Goal: Task Accomplishment & Management: Manage account settings

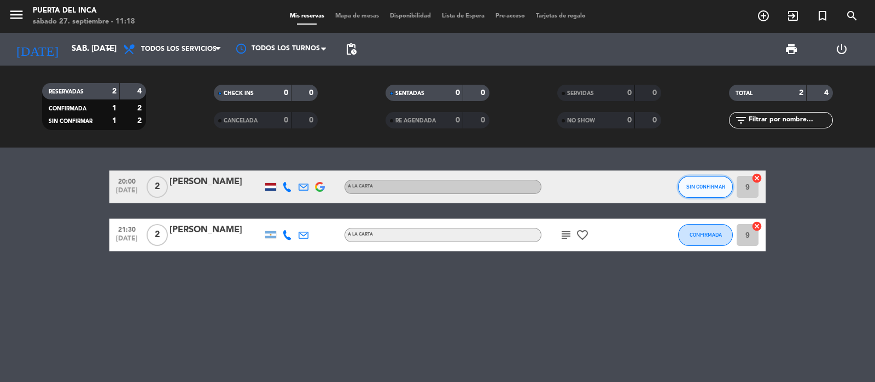
click at [695, 184] on span "SIN CONFIRMAR" at bounding box center [705, 187] width 39 height 6
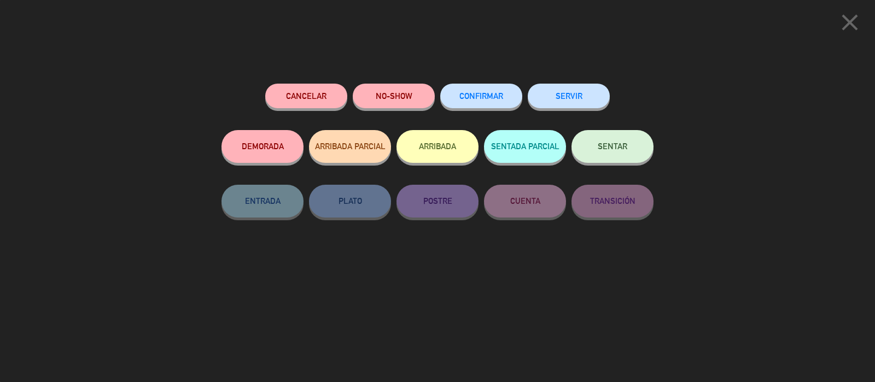
click at [481, 94] on span "CONFIRMAR" at bounding box center [481, 95] width 44 height 9
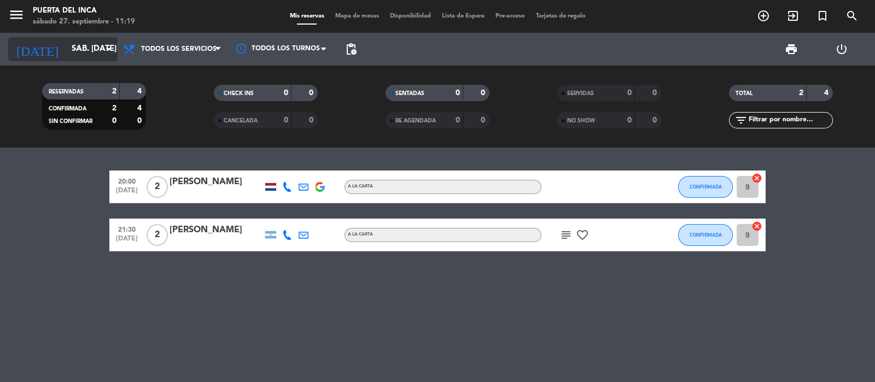
click at [101, 50] on input "sáb. [DATE]" at bounding box center [119, 49] width 106 height 21
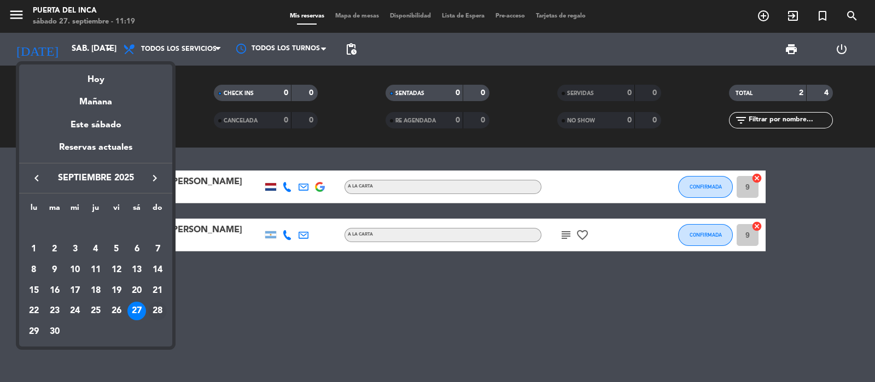
click at [161, 307] on div "28" at bounding box center [157, 311] width 19 height 19
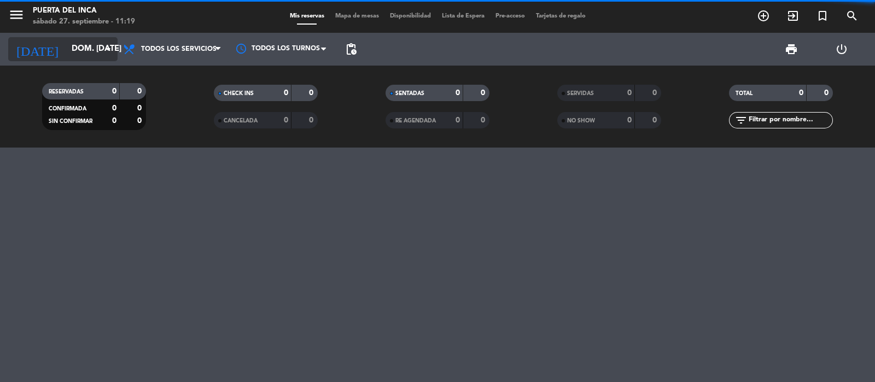
click at [90, 50] on input "dom. [DATE]" at bounding box center [119, 49] width 106 height 21
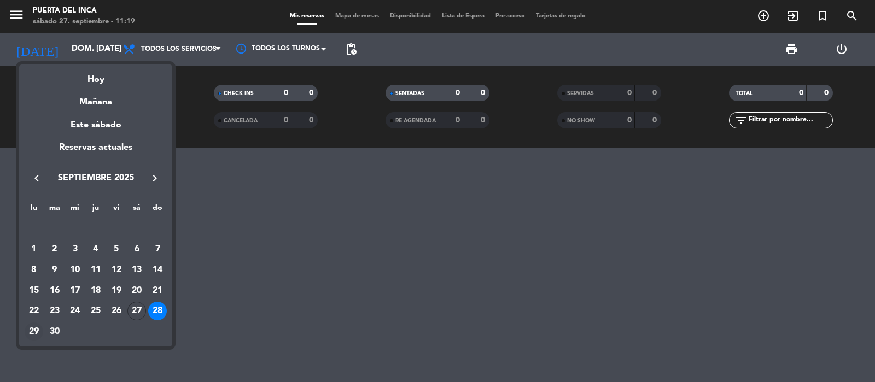
click at [32, 332] on div "29" at bounding box center [34, 332] width 19 height 19
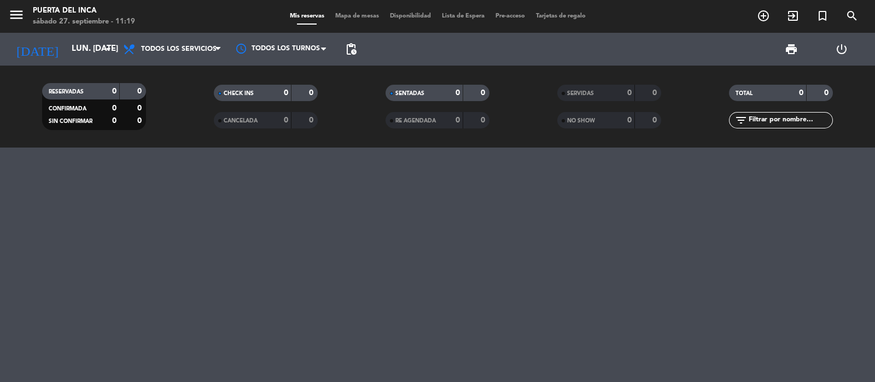
click at [84, 36] on div "[DATE] lun. [DATE] arrow_drop_down" at bounding box center [62, 49] width 109 height 33
click at [83, 49] on input "lun. [DATE]" at bounding box center [119, 49] width 106 height 21
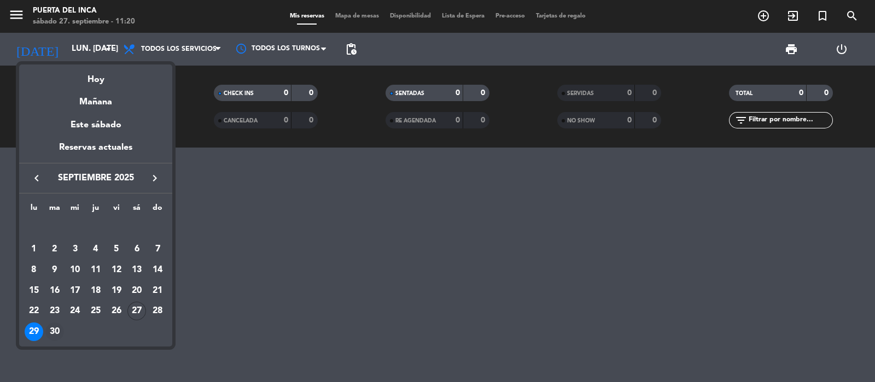
click at [54, 336] on div "30" at bounding box center [54, 332] width 19 height 19
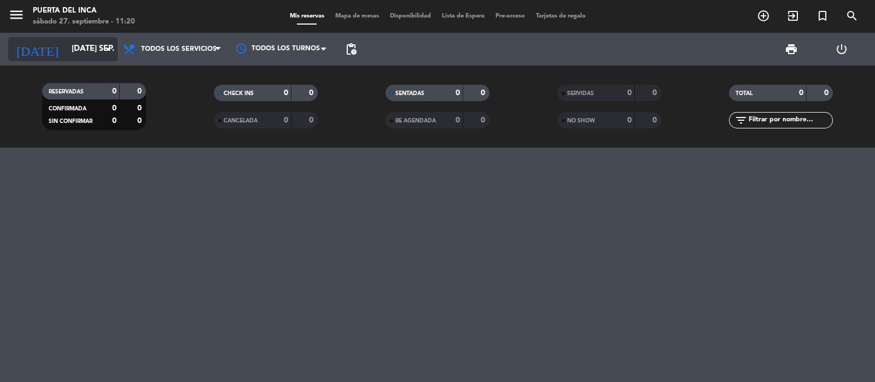
click at [86, 52] on input "[DATE] sep." at bounding box center [119, 49] width 106 height 21
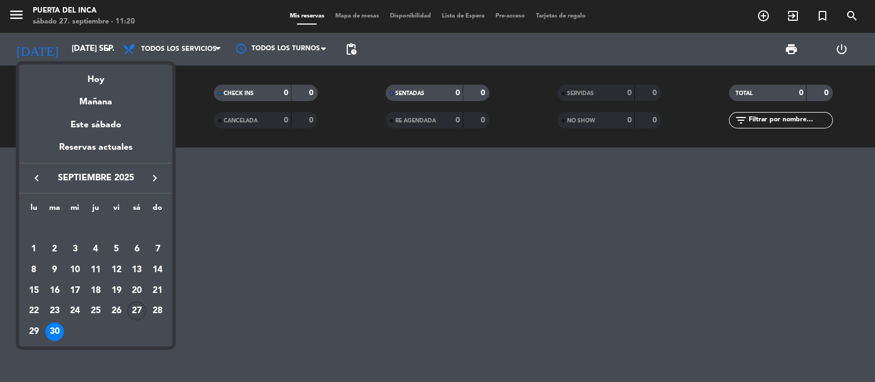
click at [134, 312] on div "27" at bounding box center [136, 311] width 19 height 19
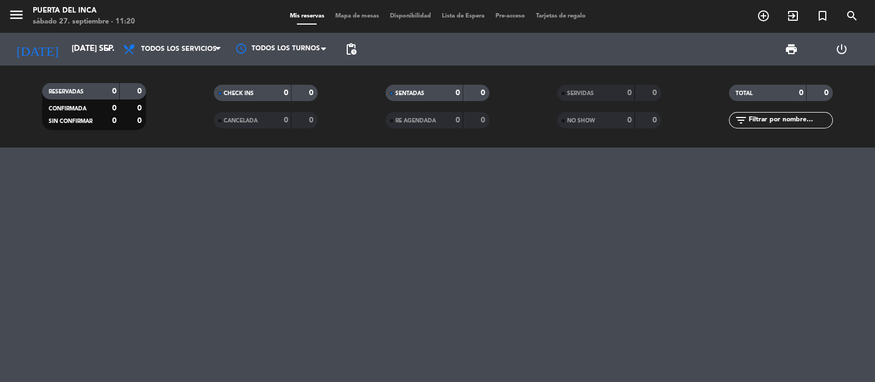
type input "sáb. [DATE]"
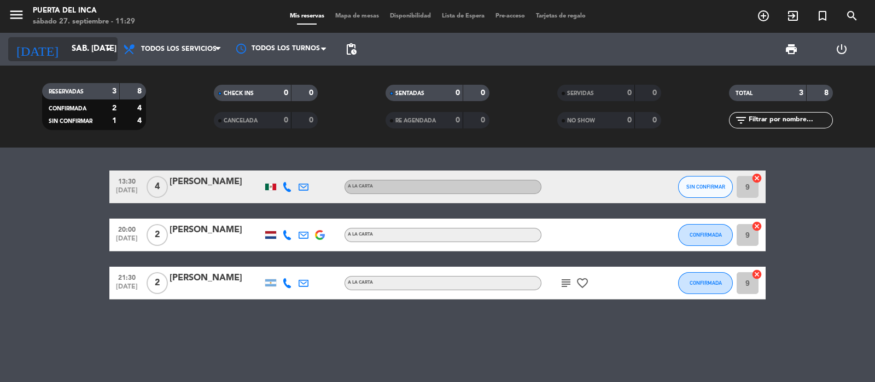
click at [104, 50] on icon "arrow_drop_down" at bounding box center [108, 49] width 13 height 13
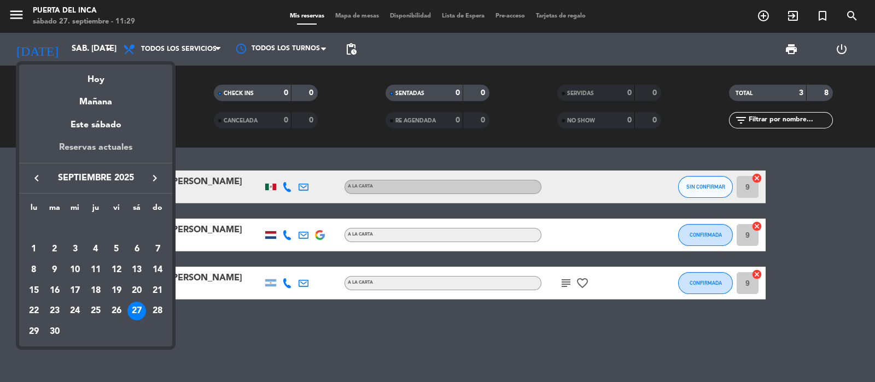
click at [101, 149] on div "Reservas actuales" at bounding box center [95, 152] width 153 height 22
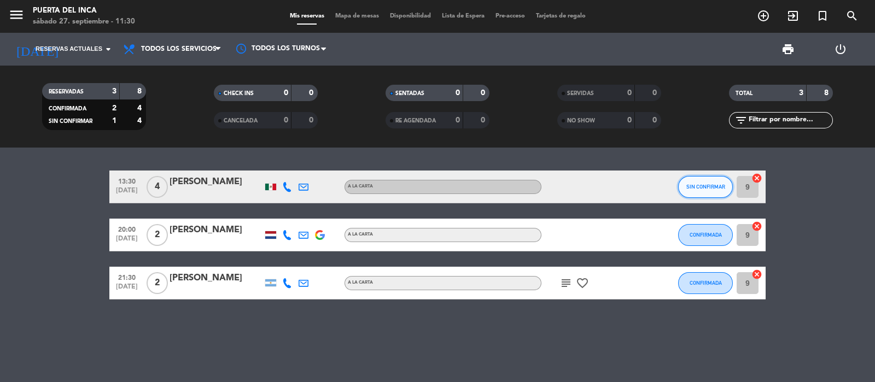
click at [701, 180] on button "SIN CONFIRMAR" at bounding box center [705, 187] width 55 height 22
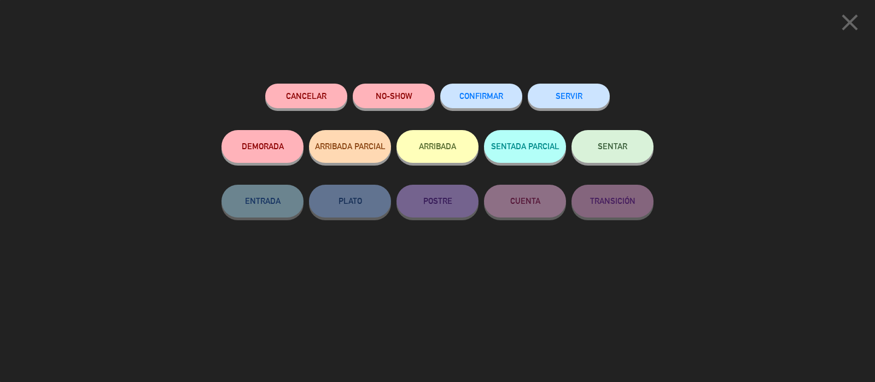
click at [503, 95] on button "CONFIRMAR" at bounding box center [481, 96] width 82 height 25
